Goal: Information Seeking & Learning: Find specific fact

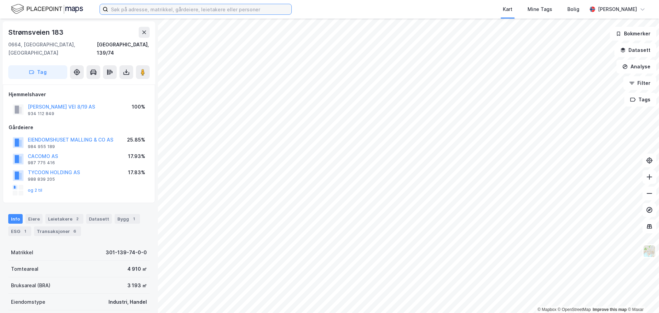
click at [141, 10] on input at bounding box center [199, 9] width 183 height 10
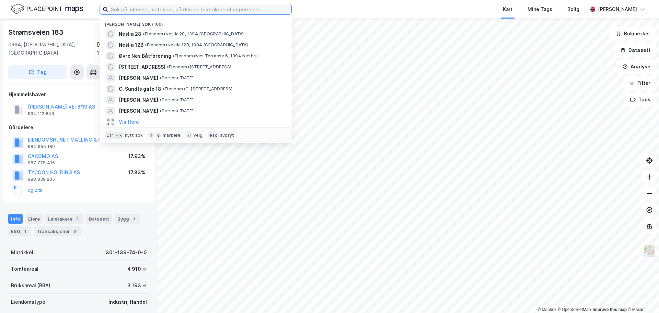
click at [139, 11] on input at bounding box center [199, 9] width 183 height 10
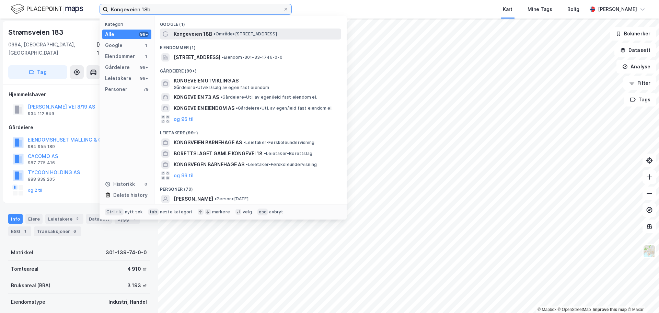
type input "Kongeveien 18b"
click at [203, 34] on span "Kongeveien 18B" at bounding box center [193, 34] width 38 height 8
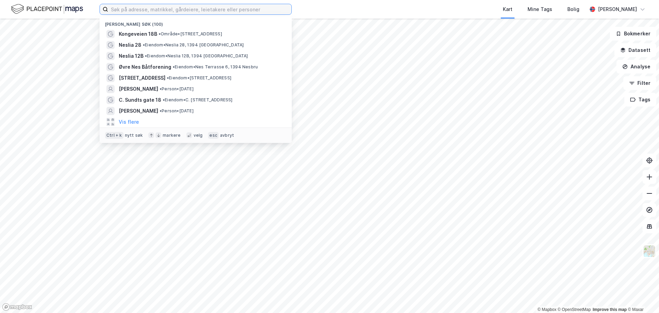
click at [133, 10] on input at bounding box center [199, 9] width 183 height 10
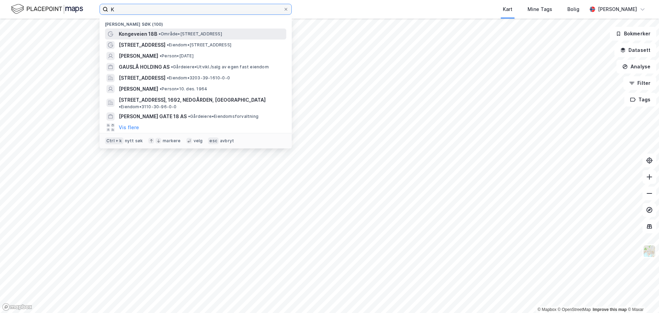
type input "K"
click at [152, 36] on span "Kongeveien 18B" at bounding box center [138, 34] width 38 height 8
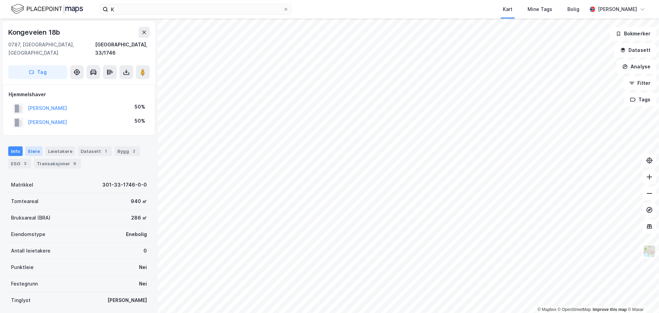
click at [29, 146] on div "Eiere" at bounding box center [33, 151] width 17 height 10
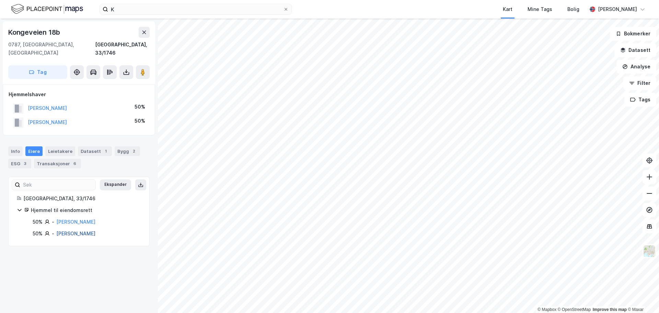
click at [88, 230] on link "[PERSON_NAME]" at bounding box center [75, 233] width 39 height 6
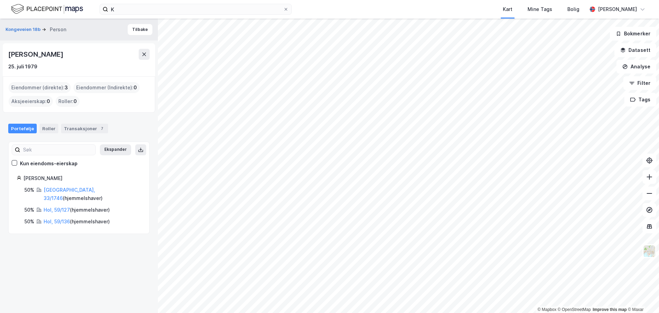
click at [59, 53] on div "[PERSON_NAME]" at bounding box center [36, 54] width 56 height 11
copy div "[PERSON_NAME]"
